Goal: Answer question/provide support: Share knowledge or assist other users

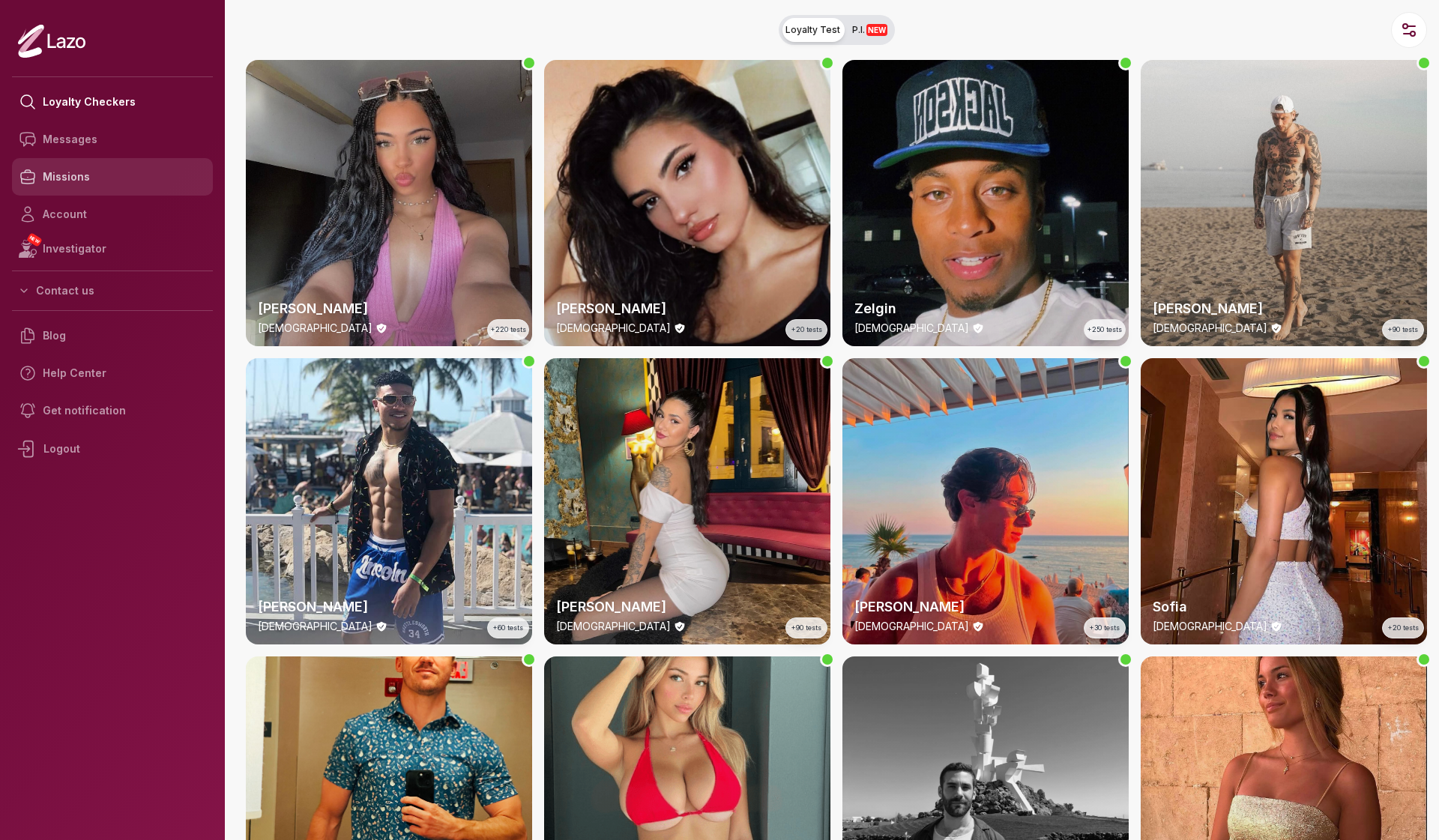
click at [82, 182] on link "Missions" at bounding box center [113, 176] width 201 height 37
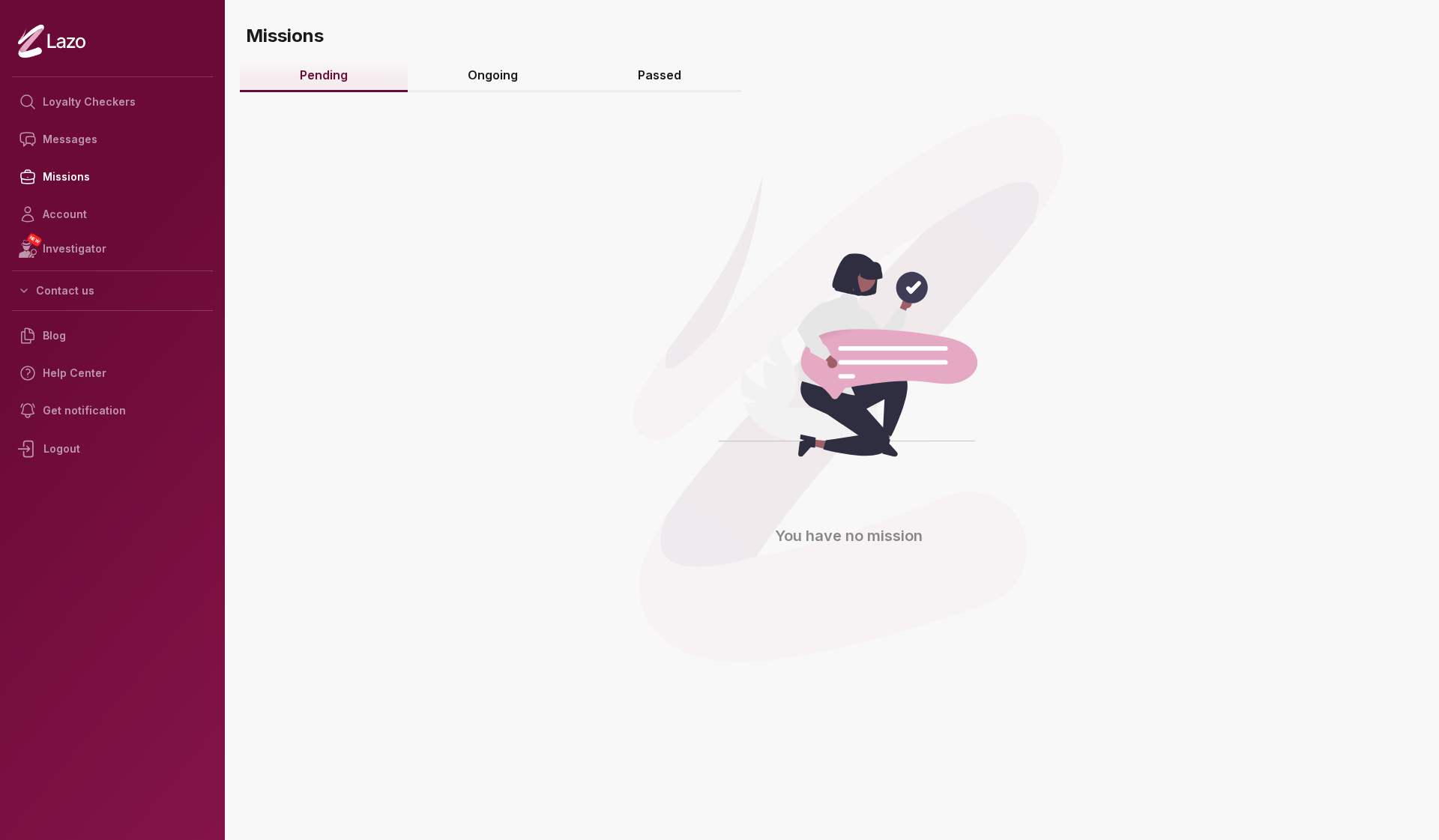
click at [493, 79] on link "Ongoing" at bounding box center [493, 76] width 170 height 33
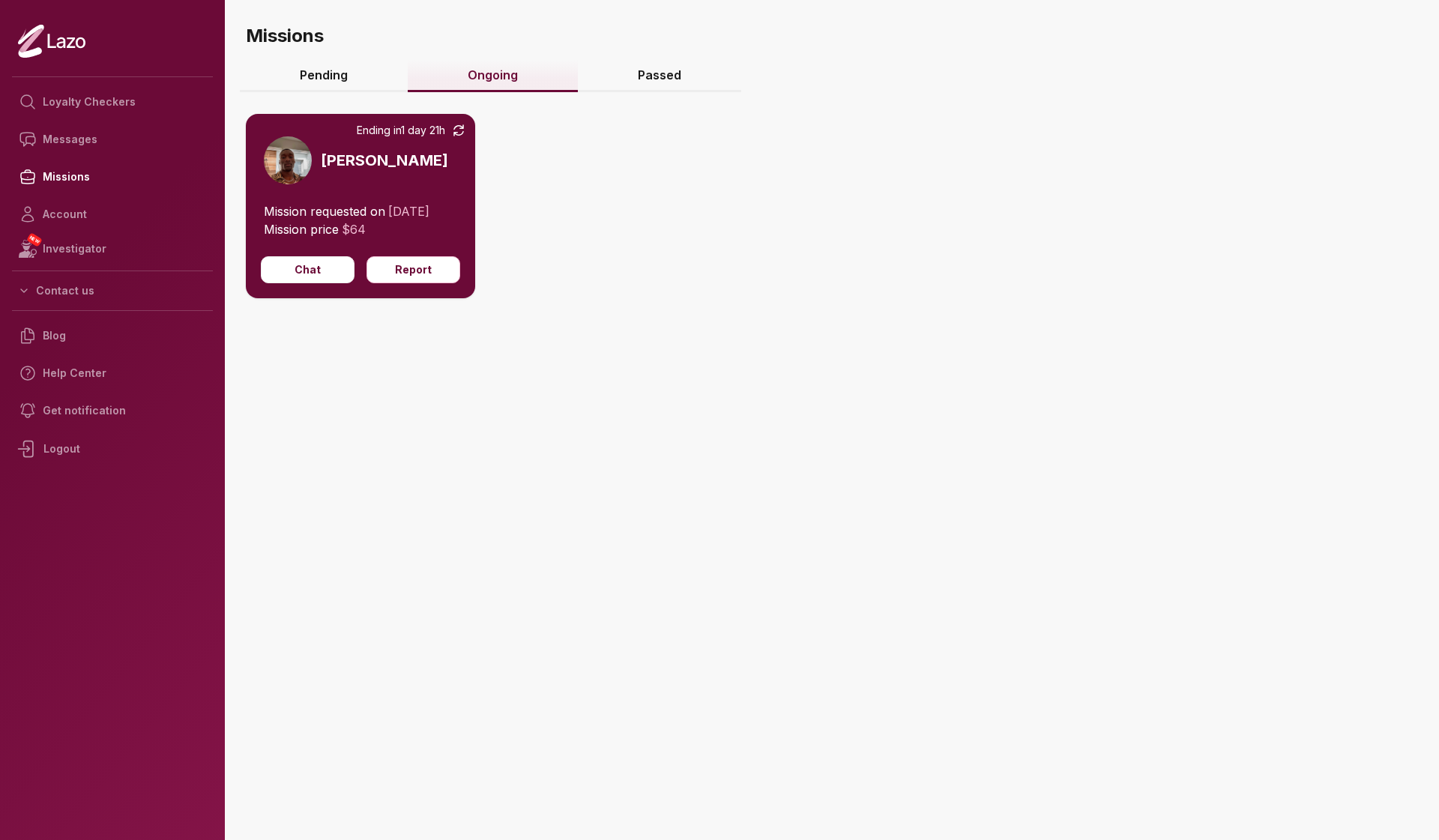
click at [291, 164] on img at bounding box center [288, 161] width 48 height 48
click at [308, 266] on button "Chat" at bounding box center [307, 269] width 94 height 27
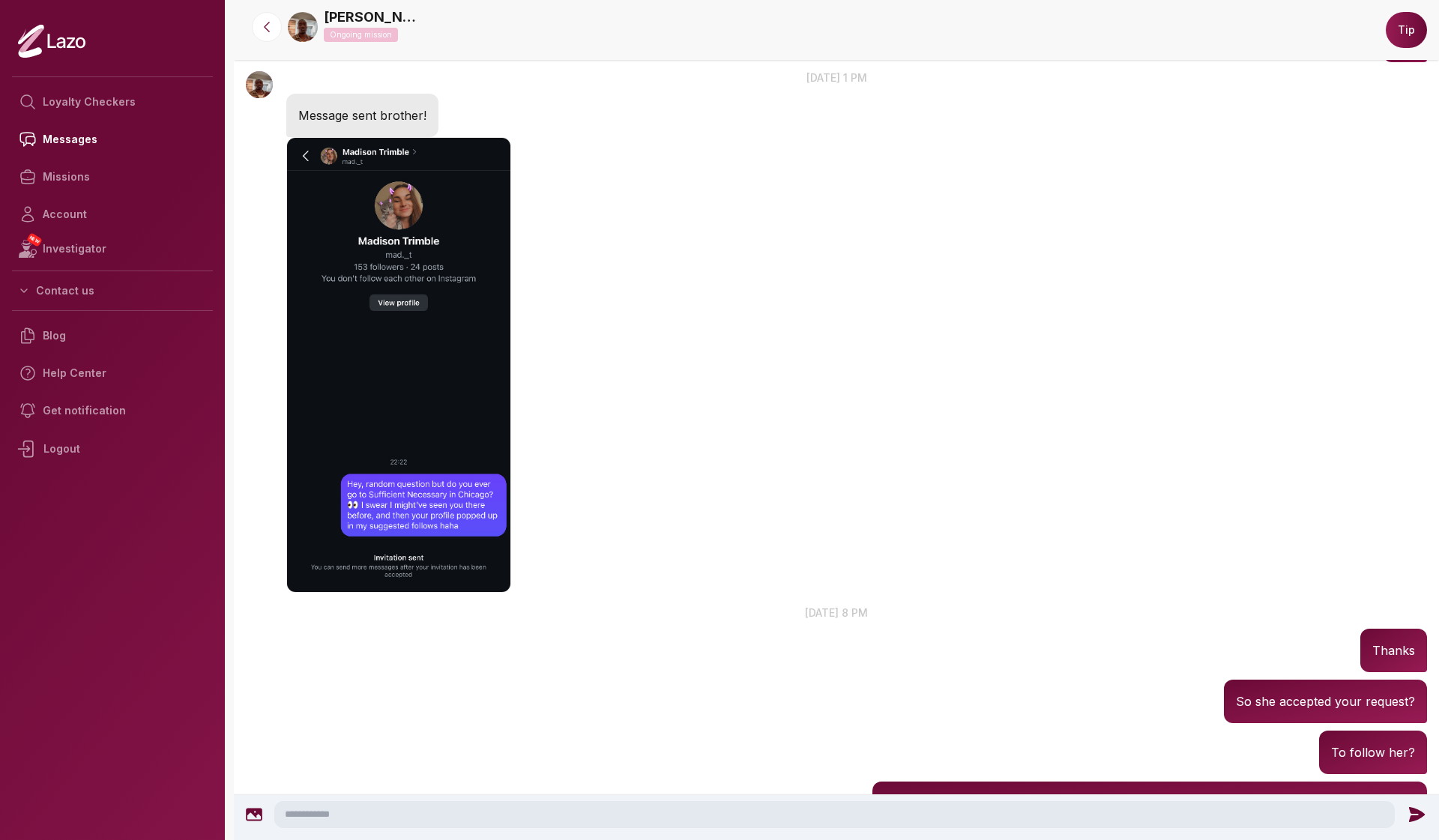
scroll to position [1059, 0]
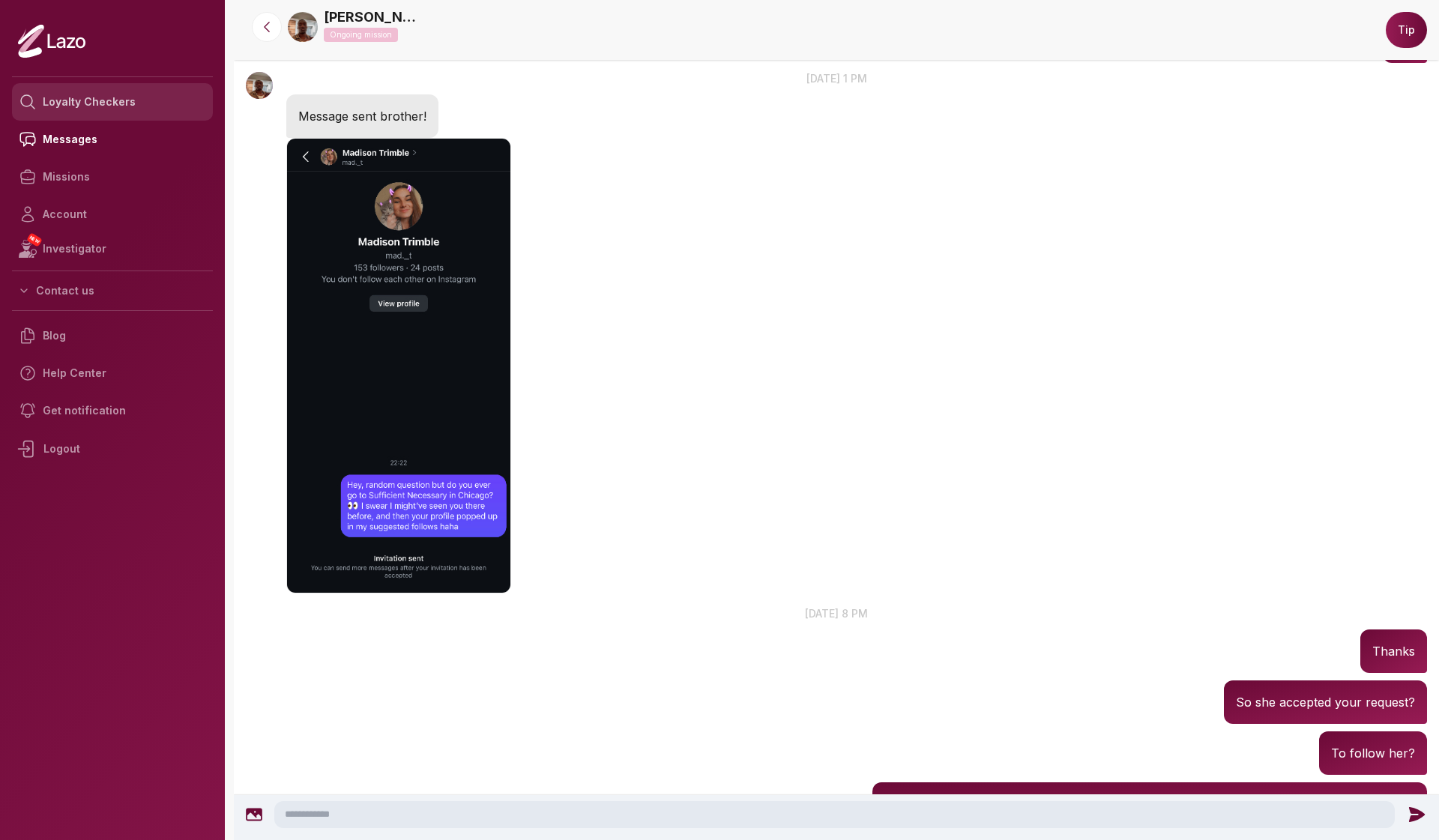
click at [85, 109] on link "Loyalty Checkers" at bounding box center [113, 101] width 201 height 37
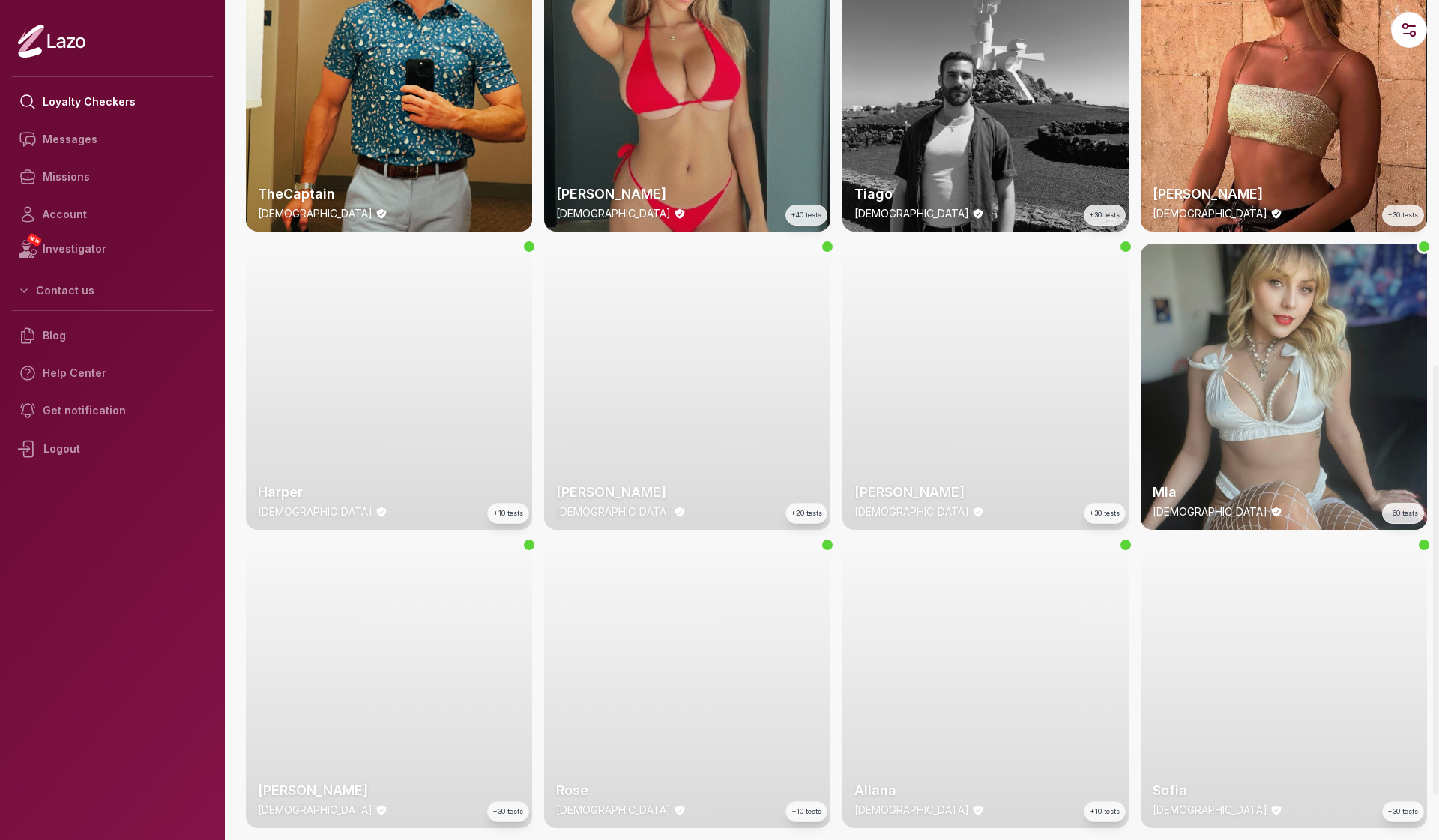
scroll to position [714, 0]
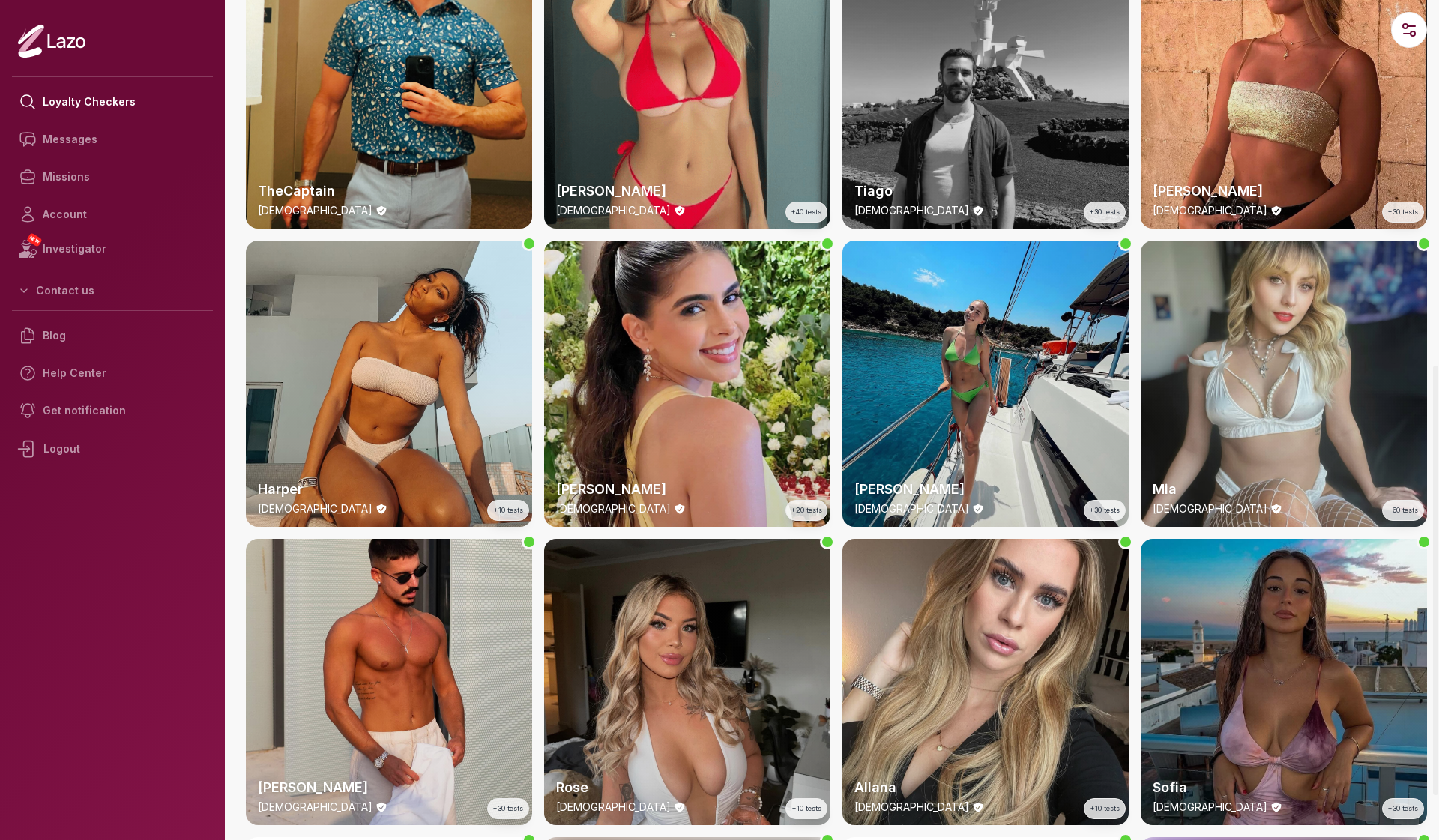
click at [971, 84] on div "Tiago [DEMOGRAPHIC_DATA] +30 tests" at bounding box center [985, 86] width 286 height 286
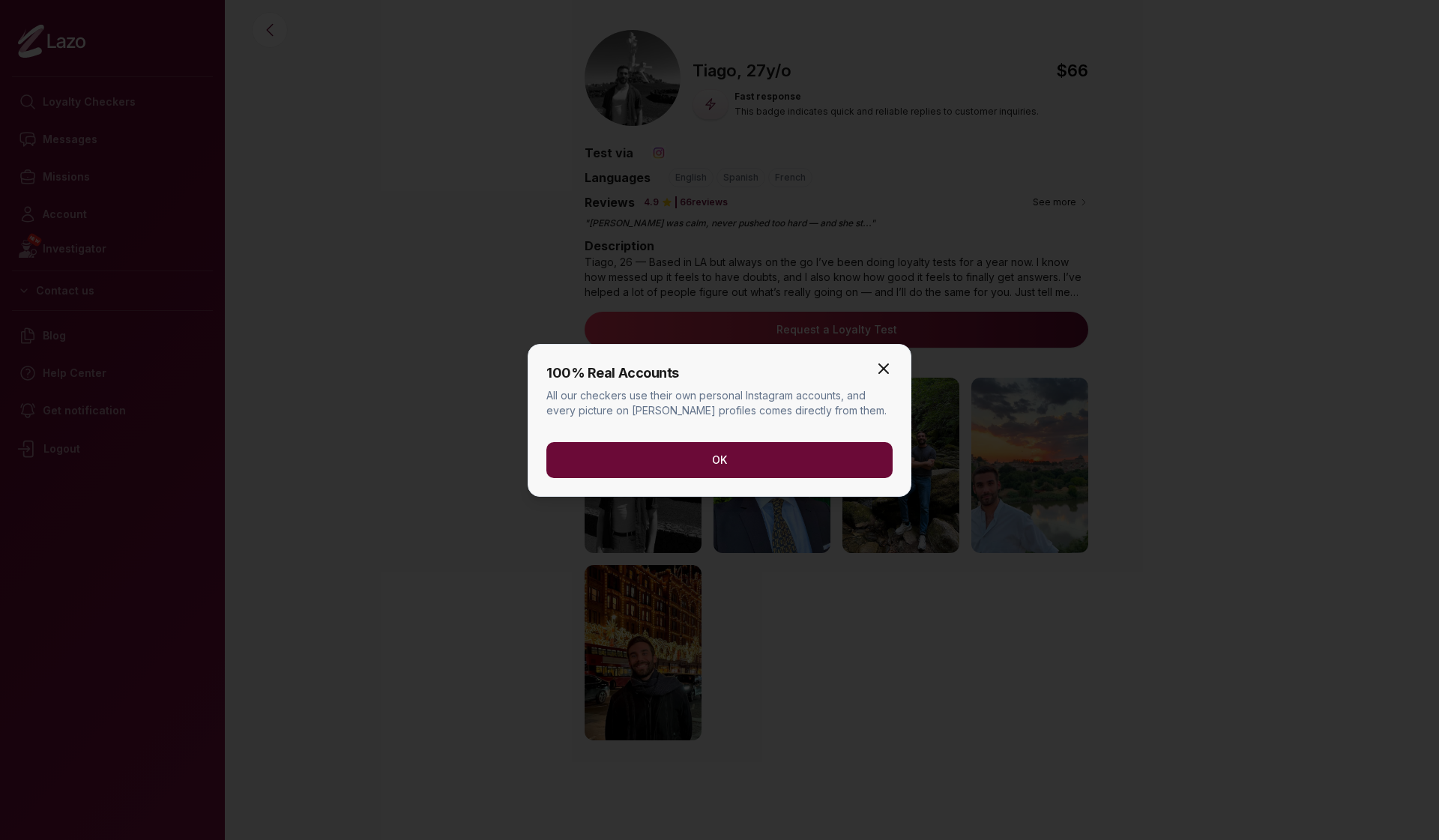
click at [885, 366] on icon "button" at bounding box center [884, 369] width 18 height 18
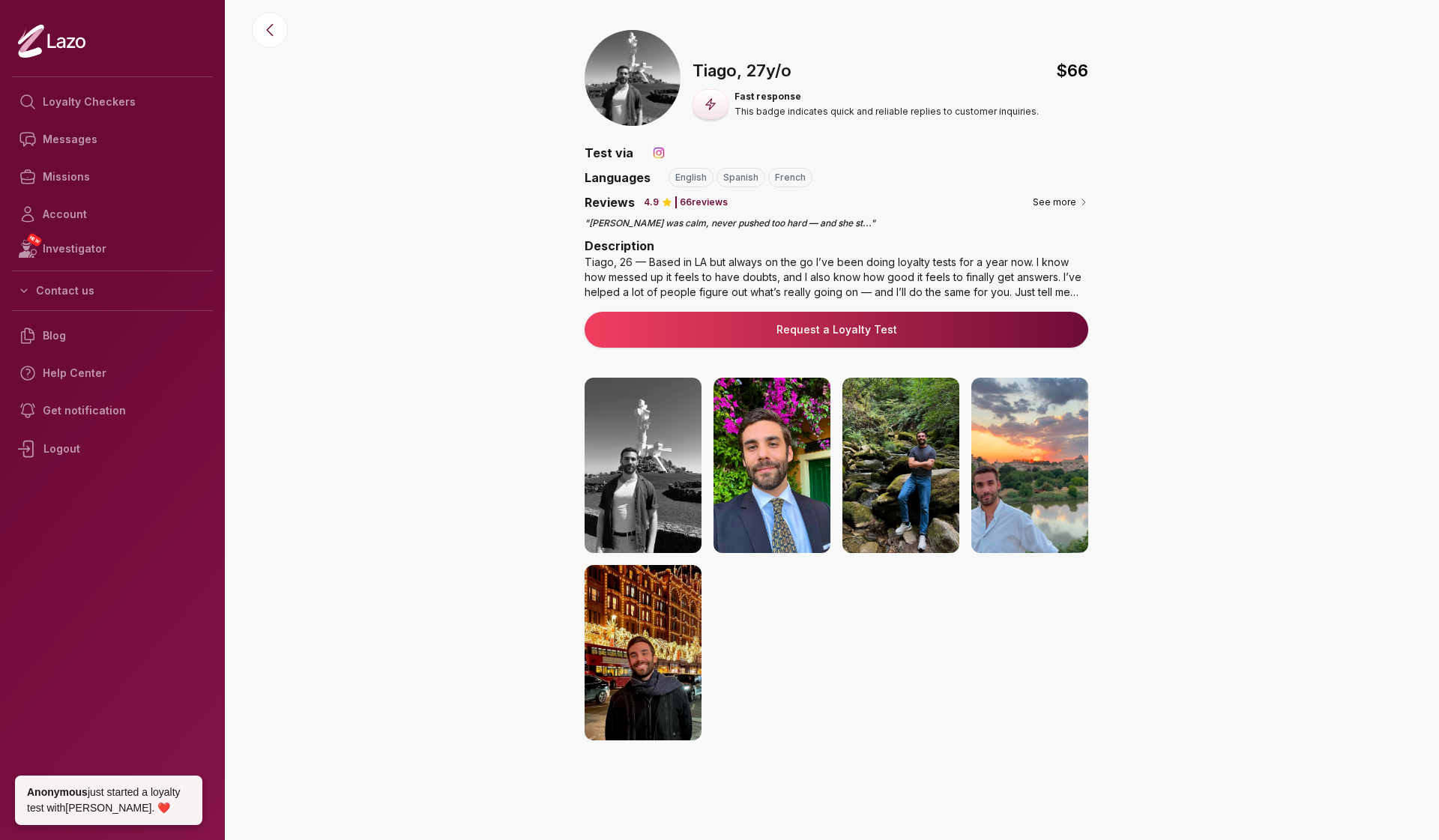
click at [793, 218] on p "" [PERSON_NAME] was calm, never pushed too hard — and she st ... "" at bounding box center [836, 223] width 504 height 12
click at [1073, 206] on button "See more" at bounding box center [1060, 202] width 56 height 15
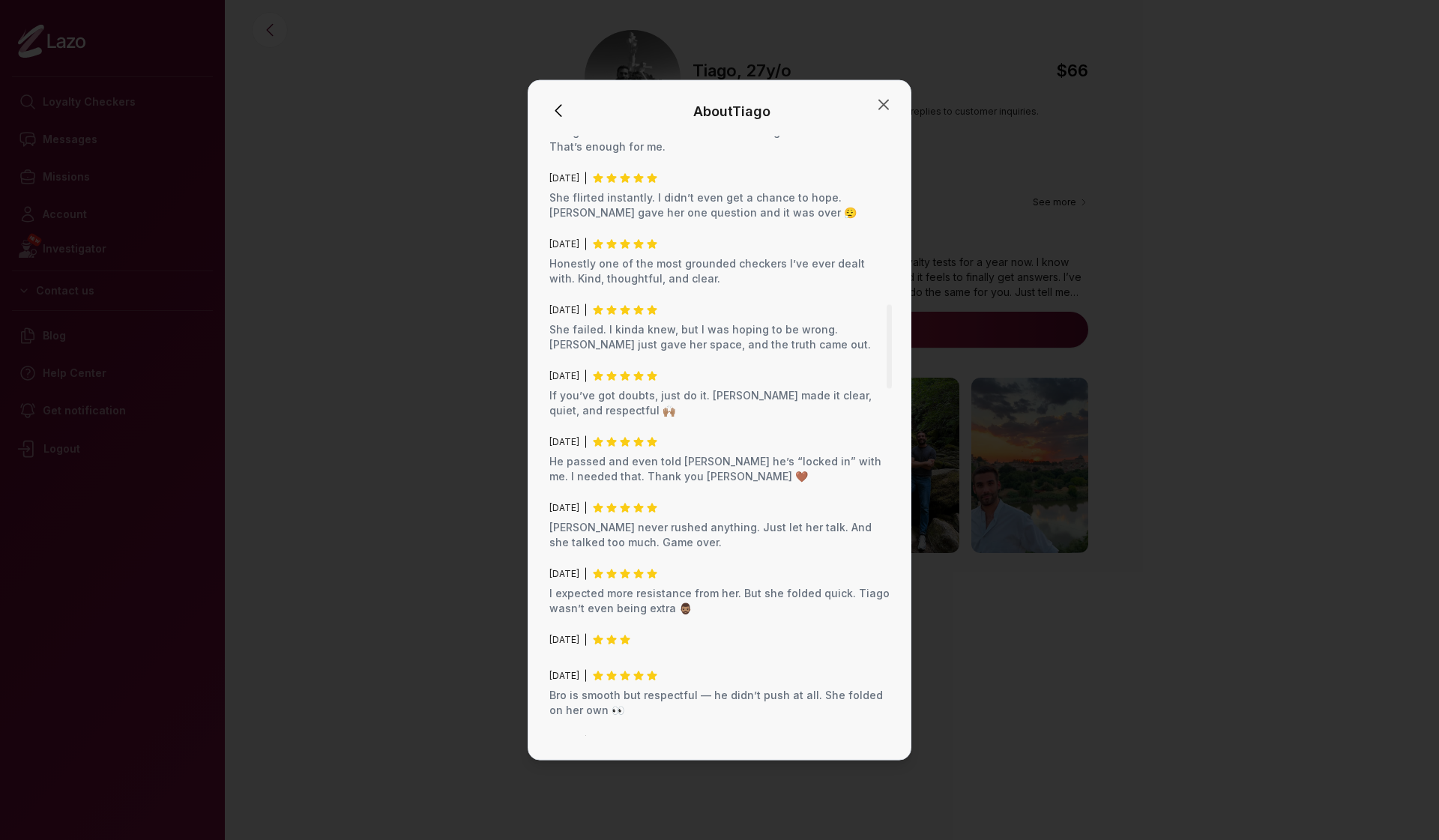
scroll to position [1240, 0]
click at [889, 103] on icon "button" at bounding box center [884, 104] width 18 height 18
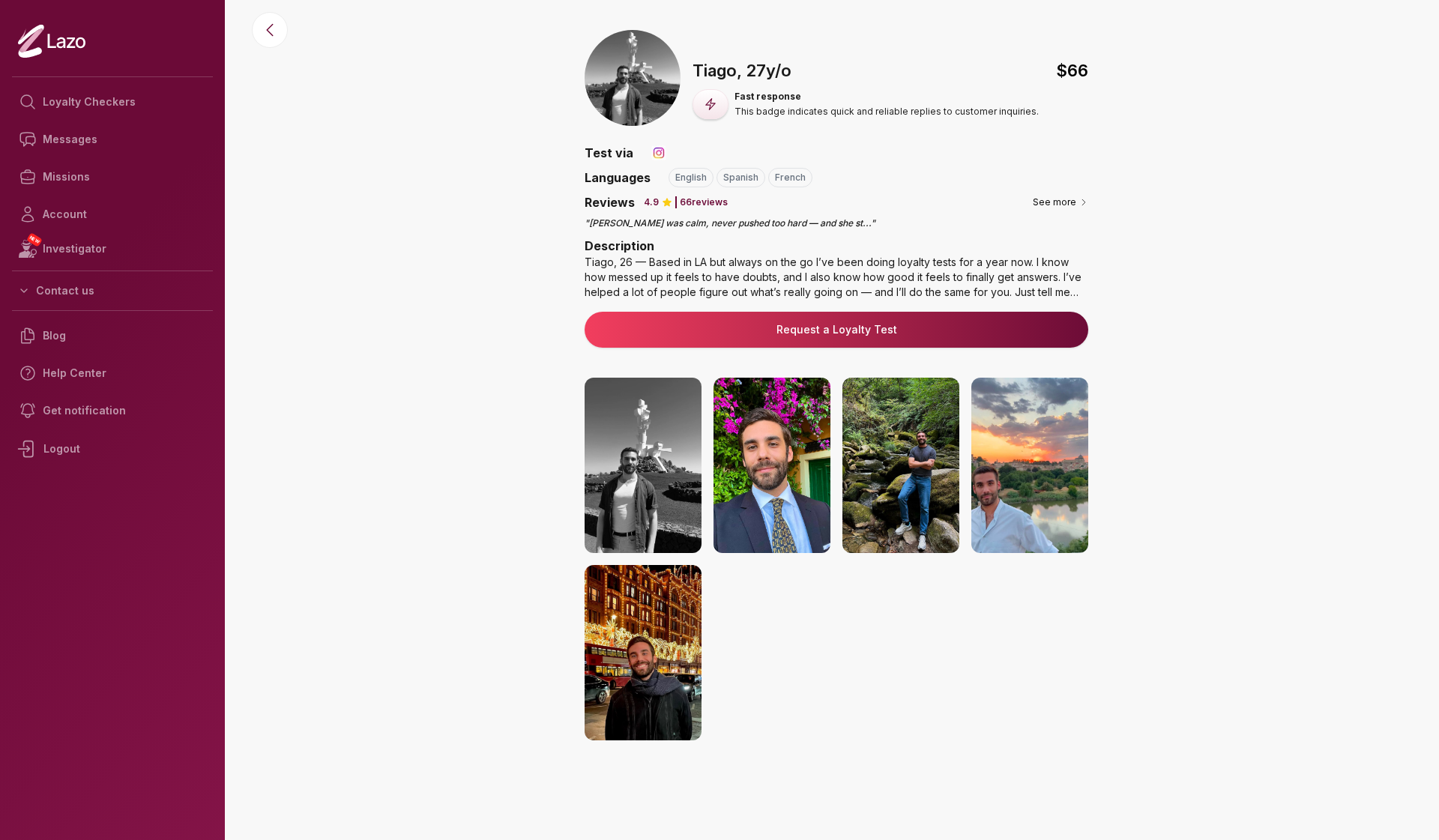
click at [630, 94] on img at bounding box center [632, 78] width 96 height 96
